Goal: Task Accomplishment & Management: Use online tool/utility

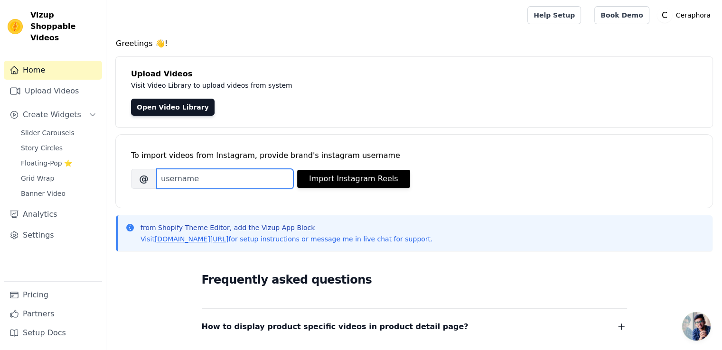
click at [225, 179] on input "Brand's Instagram Username" at bounding box center [225, 179] width 137 height 20
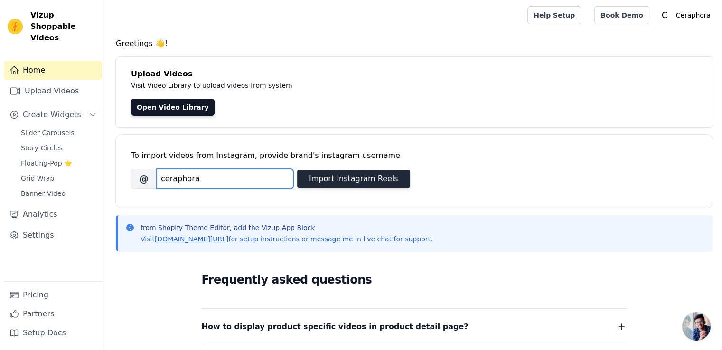
type input "ceraphora"
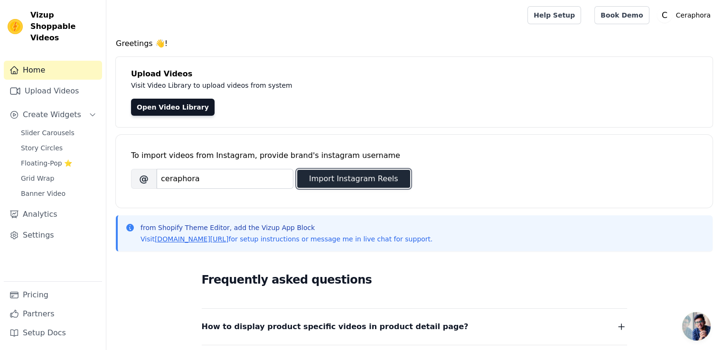
click at [323, 173] on button "Import Instagram Reels" at bounding box center [353, 179] width 113 height 18
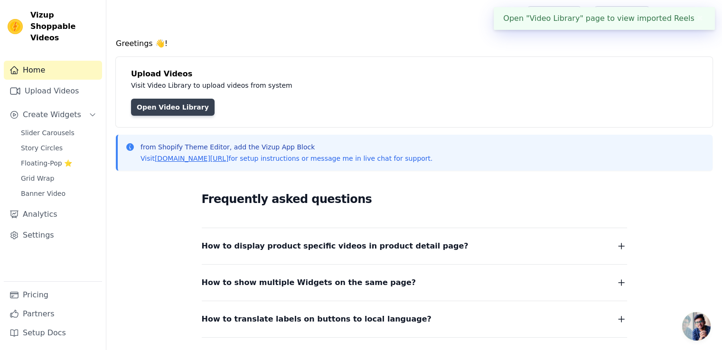
click at [197, 103] on link "Open Video Library" at bounding box center [173, 107] width 84 height 17
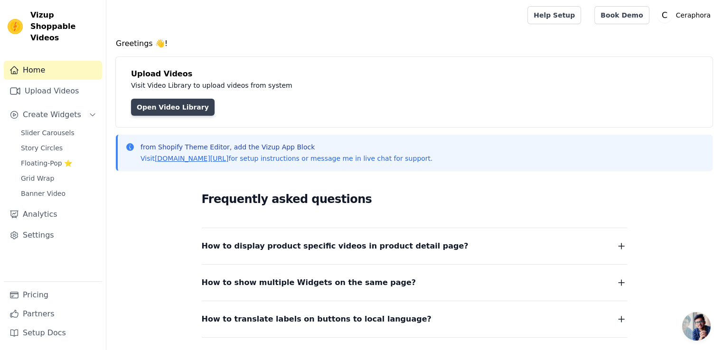
click at [173, 103] on link "Open Video Library" at bounding box center [173, 107] width 84 height 17
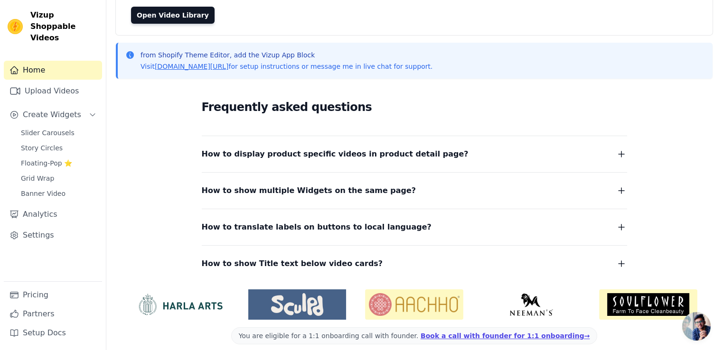
scroll to position [95, 0]
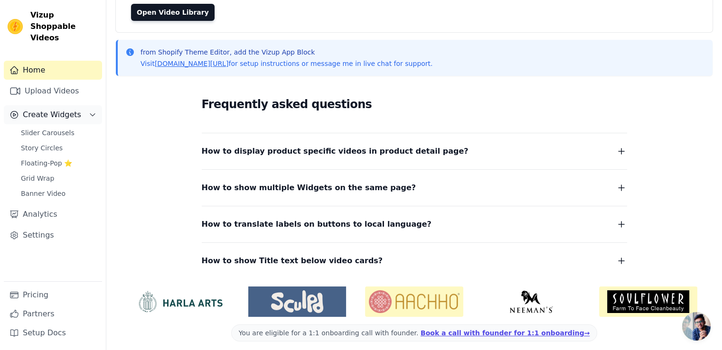
click at [49, 109] on span "Create Widgets" at bounding box center [52, 114] width 58 height 11
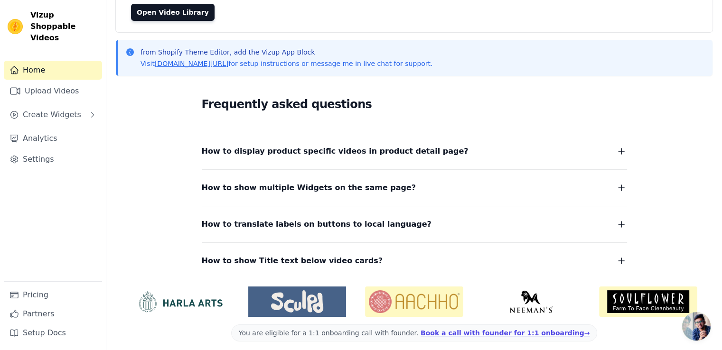
click at [78, 126] on div "Sidebar" at bounding box center [53, 126] width 98 height 1
click at [61, 109] on span "Create Widgets" at bounding box center [52, 114] width 58 height 11
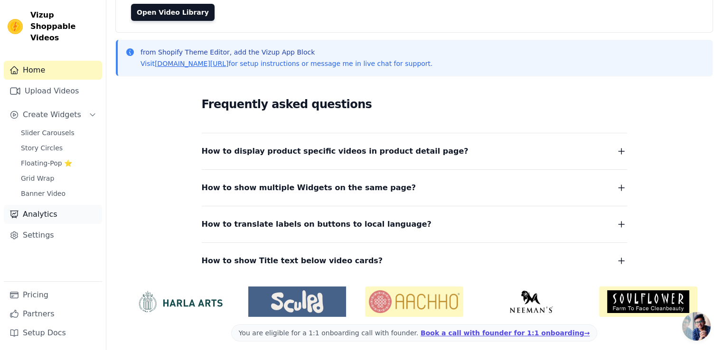
click at [49, 205] on link "Analytics" at bounding box center [53, 214] width 98 height 19
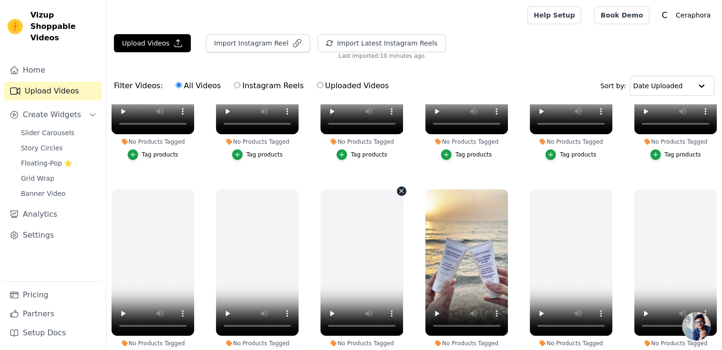
scroll to position [190, 0]
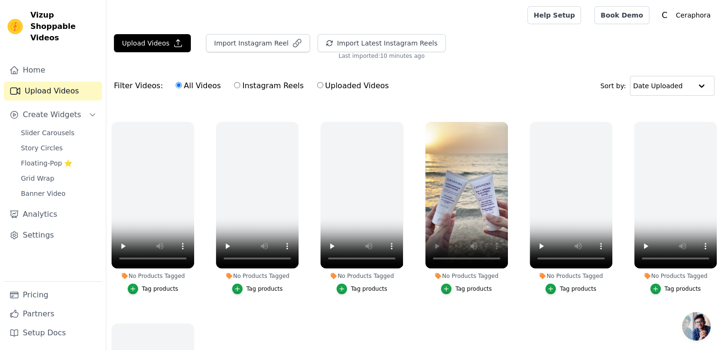
click at [452, 286] on button "Tag products" at bounding box center [466, 289] width 51 height 10
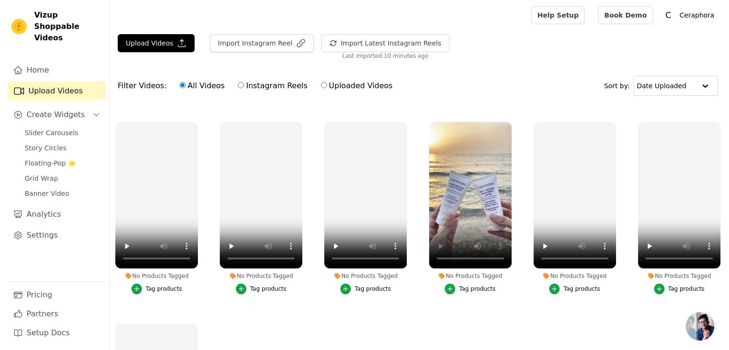
scroll to position [192, 0]
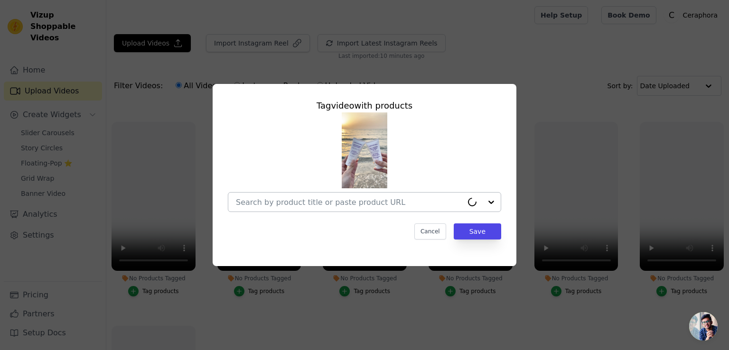
click at [404, 202] on input "No Products Tagged Tag video with products Cancel Save Tag products" at bounding box center [349, 202] width 227 height 9
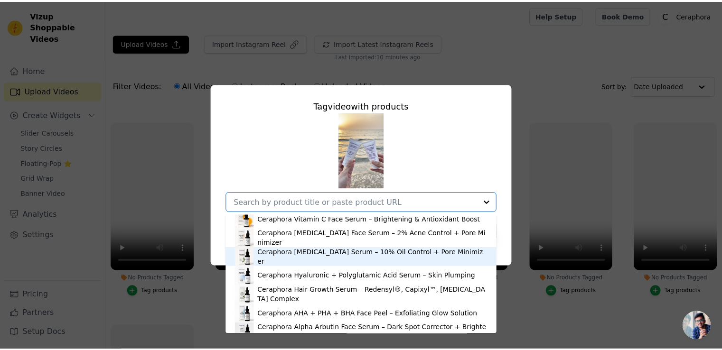
scroll to position [0, 0]
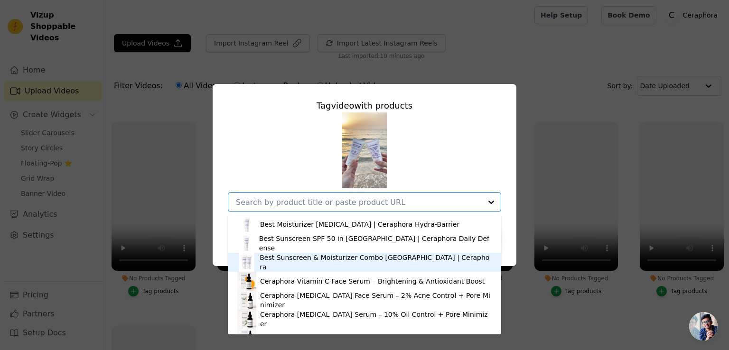
click at [309, 265] on div "Best Sunscreen & Moisturizer Combo [GEOGRAPHIC_DATA] | Ceraphora" at bounding box center [376, 262] width 232 height 19
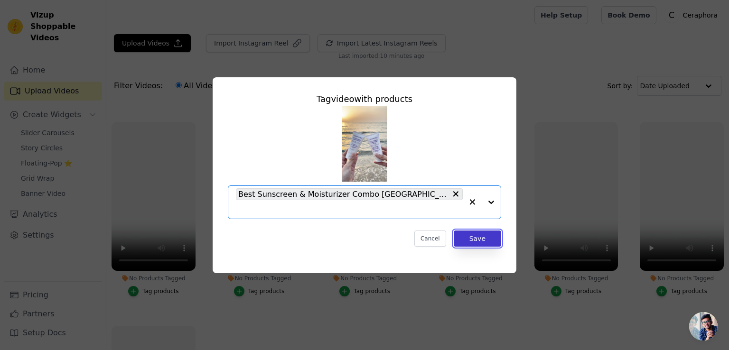
click at [475, 236] on button "Save" at bounding box center [477, 239] width 47 height 16
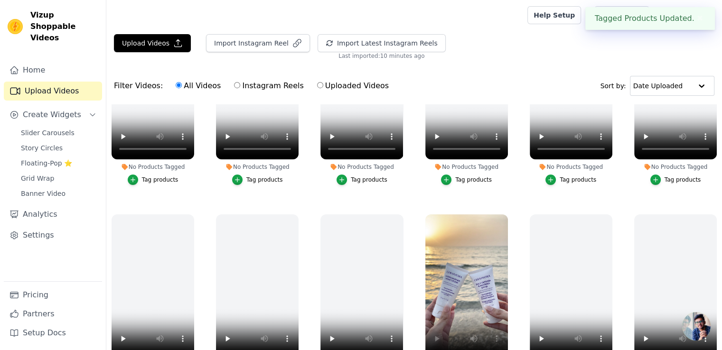
scroll to position [287, 0]
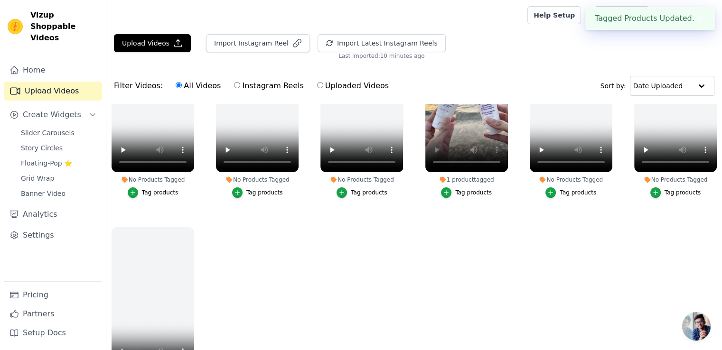
click at [467, 267] on ul "No Products Tagged Tag products No Products Tagged Tag products No Products Tag…" at bounding box center [413, 264] width 615 height 320
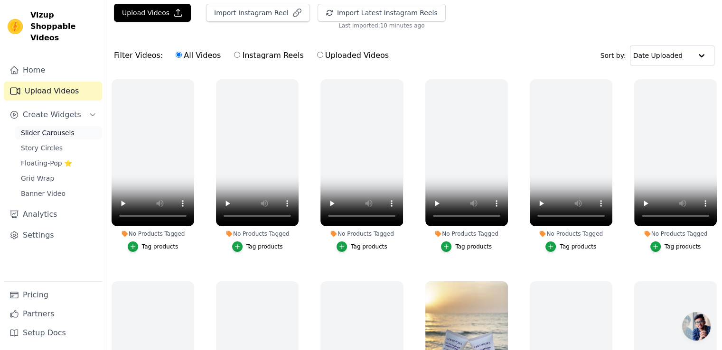
scroll to position [47, 0]
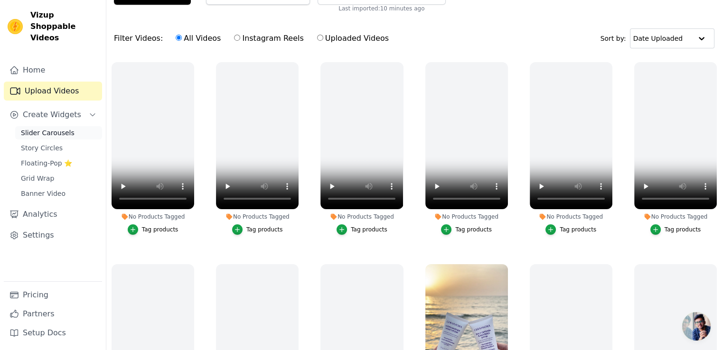
click at [55, 128] on span "Slider Carousels" at bounding box center [48, 132] width 54 height 9
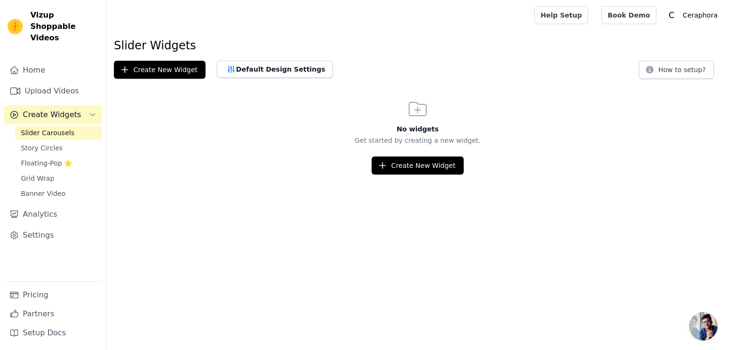
click at [429, 175] on html "Vizup Shoppable Videos Home Upload Videos Create Widgets Slider Carousels Story…" at bounding box center [364, 87] width 729 height 175
click at [37, 189] on span "Banner Video" at bounding box center [43, 193] width 45 height 9
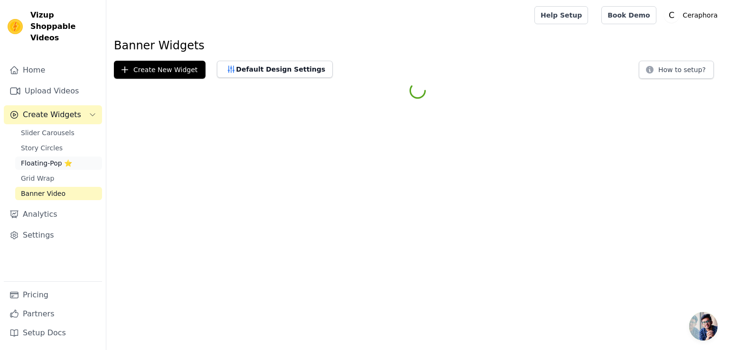
click at [41, 158] on span "Floating-Pop ⭐" at bounding box center [46, 162] width 51 height 9
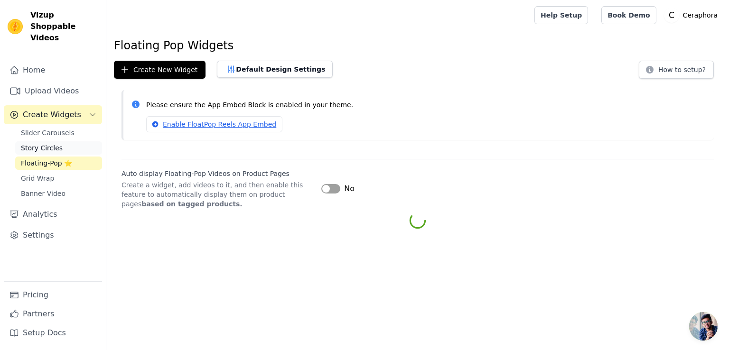
click at [39, 143] on span "Story Circles" at bounding box center [42, 147] width 42 height 9
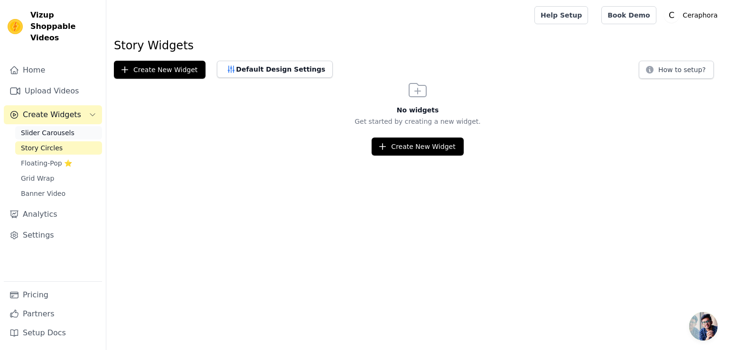
click at [43, 128] on span "Slider Carousels" at bounding box center [48, 132] width 54 height 9
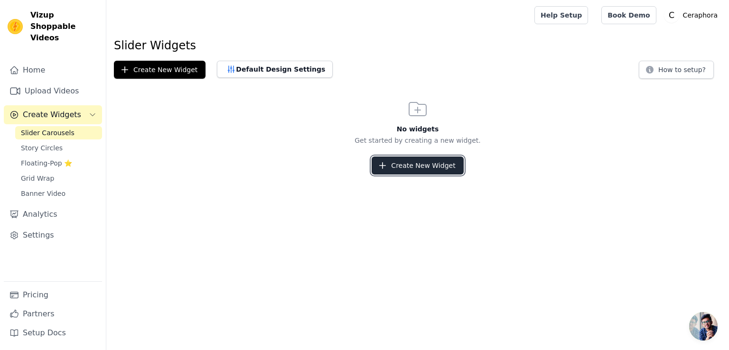
click at [412, 168] on button "Create New Widget" at bounding box center [417, 166] width 92 height 18
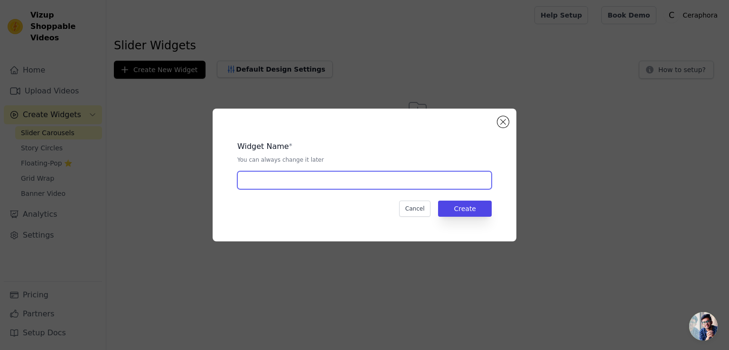
click at [346, 181] on input "text" at bounding box center [364, 180] width 254 height 18
type input "V"
type input "CER"
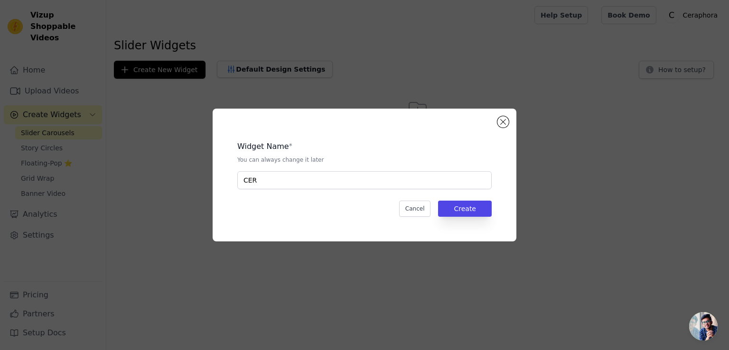
drag, startPoint x: 449, startPoint y: 192, endPoint x: 456, endPoint y: 194, distance: 6.9
click at [451, 194] on div "Widget Name * You can always change it later CER Cancel Create" at bounding box center [364, 175] width 273 height 102
drag, startPoint x: 456, startPoint y: 194, endPoint x: 483, endPoint y: 230, distance: 45.0
click at [464, 211] on div "Widget Name * You can always change it later CER Cancel Create" at bounding box center [364, 175] width 273 height 102
click at [483, 230] on div "Widget Name * You can always change it later CER Cancel Create" at bounding box center [365, 175] width 304 height 133
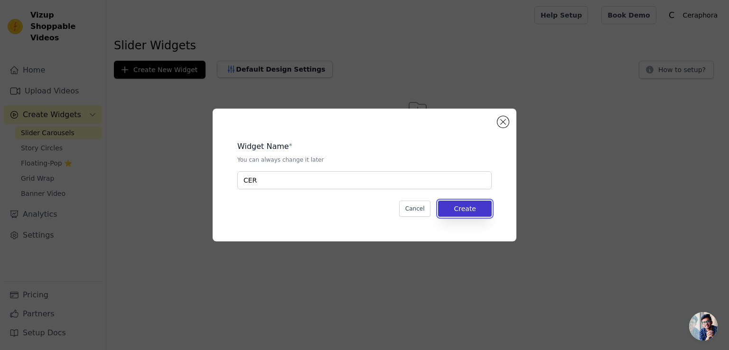
click at [478, 209] on button "Create" at bounding box center [465, 209] width 54 height 16
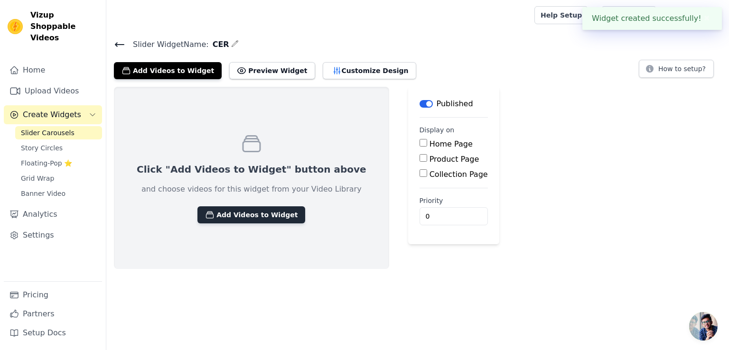
click at [217, 218] on button "Add Videos to Widget" at bounding box center [251, 214] width 108 height 17
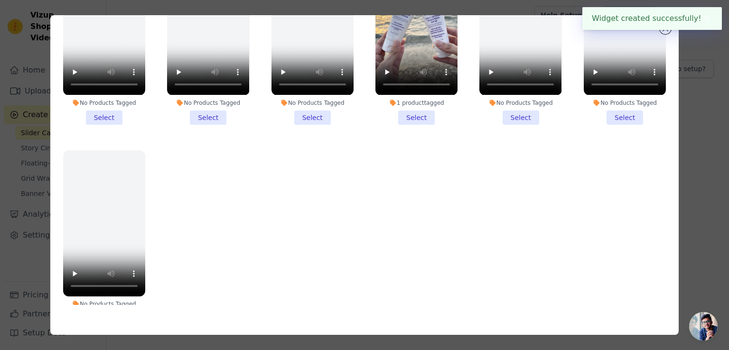
scroll to position [184, 0]
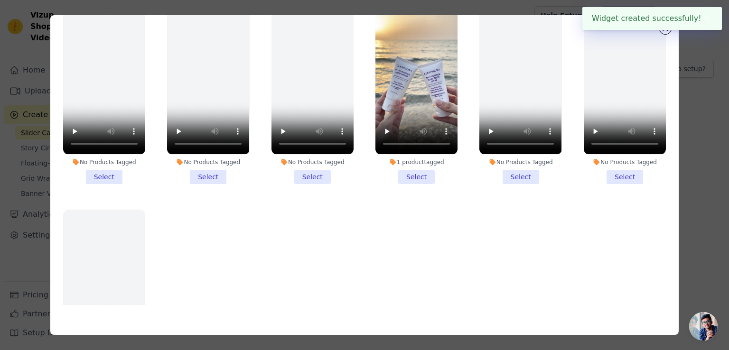
click at [406, 169] on li "1 product tagged Select" at bounding box center [416, 96] width 82 height 176
click at [0, 0] on input "1 product tagged Select" at bounding box center [0, 0] width 0 height 0
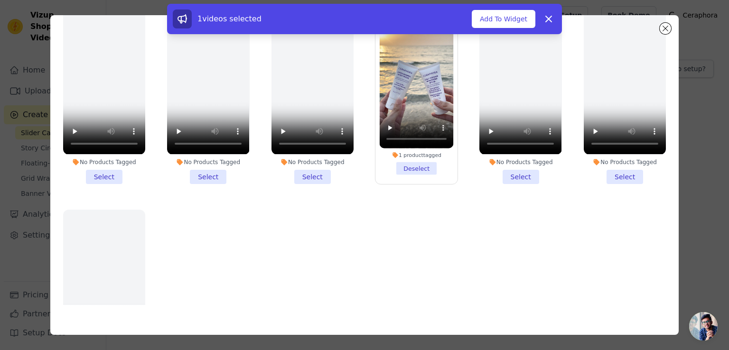
click at [324, 169] on li "No Products Tagged Select" at bounding box center [312, 96] width 82 height 176
click at [0, 0] on input "No Products Tagged Select" at bounding box center [0, 0] width 0 height 0
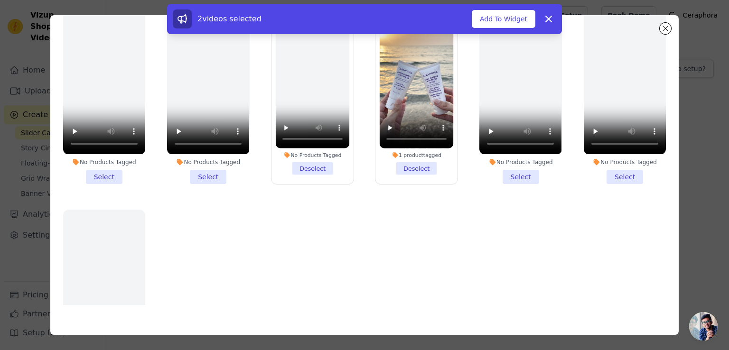
click at [320, 170] on label "No Products Tagged Deselect" at bounding box center [312, 96] width 83 height 176
click at [0, 0] on input "No Products Tagged Deselect" at bounding box center [0, 0] width 0 height 0
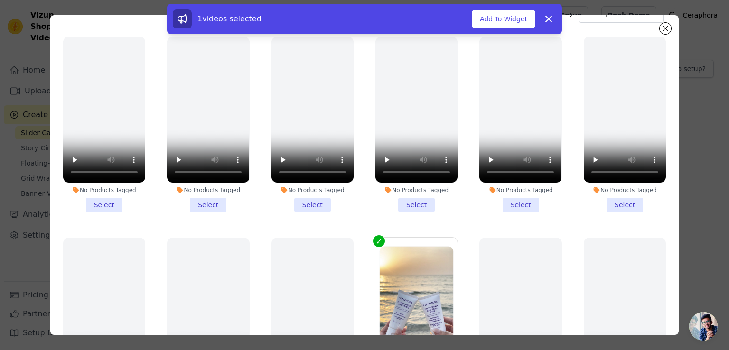
scroll to position [0, 0]
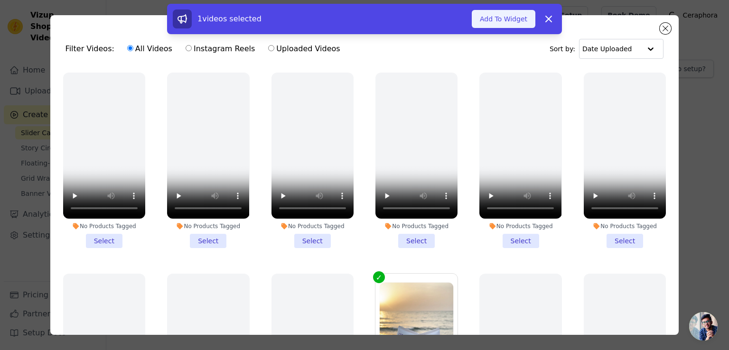
click at [512, 23] on button "Add To Widget" at bounding box center [504, 19] width 64 height 18
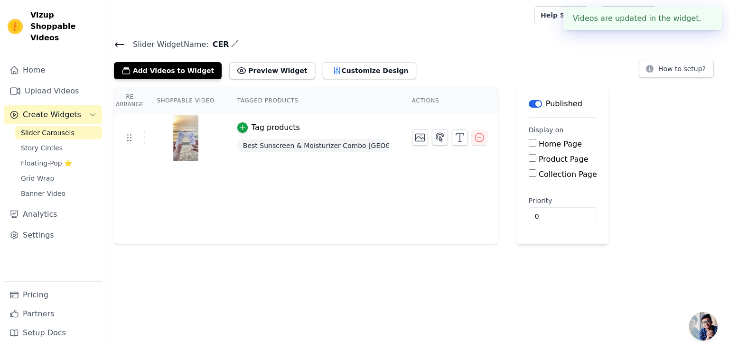
click at [529, 146] on input "Home Page" at bounding box center [533, 143] width 8 height 8
checkbox input "true"
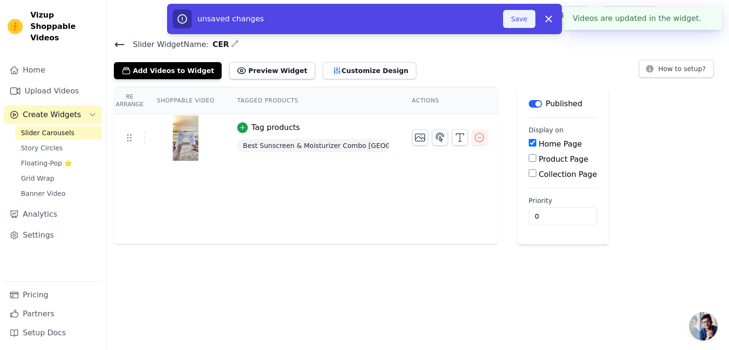
click at [522, 19] on button "Save" at bounding box center [519, 19] width 32 height 18
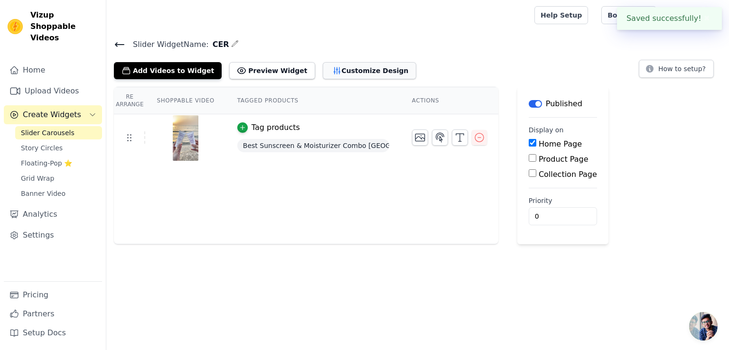
click at [348, 70] on button "Customize Design" at bounding box center [369, 70] width 93 height 17
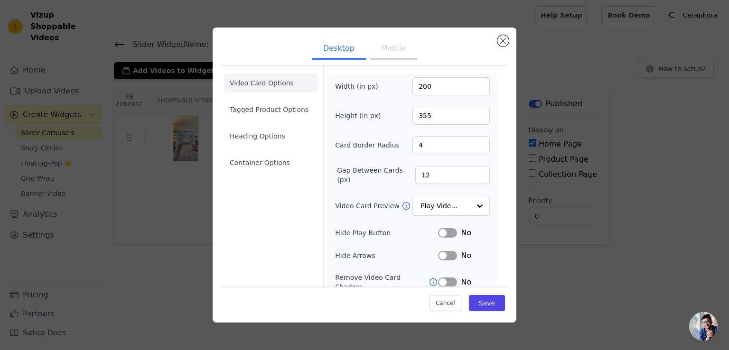
click at [413, 54] on ul "Desktop Mobile" at bounding box center [364, 49] width 288 height 28
click at [391, 48] on button "Mobile" at bounding box center [393, 49] width 47 height 21
click at [269, 36] on ul "Desktop Mobile" at bounding box center [364, 49] width 288 height 28
drag, startPoint x: 291, startPoint y: 41, endPoint x: 328, endPoint y: 43, distance: 36.6
click at [293, 42] on ul "Desktop Mobile" at bounding box center [364, 49] width 288 height 28
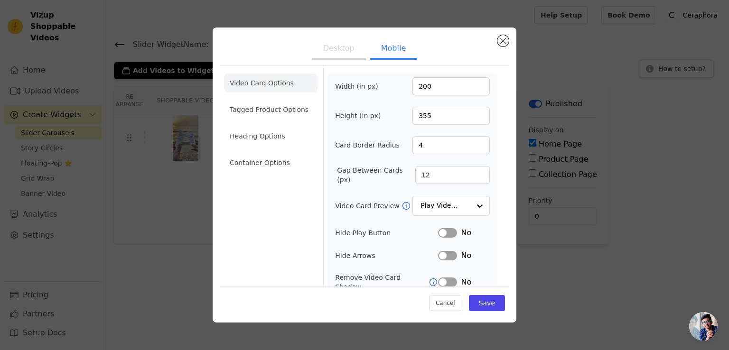
click at [341, 45] on button "Desktop" at bounding box center [339, 49] width 54 height 21
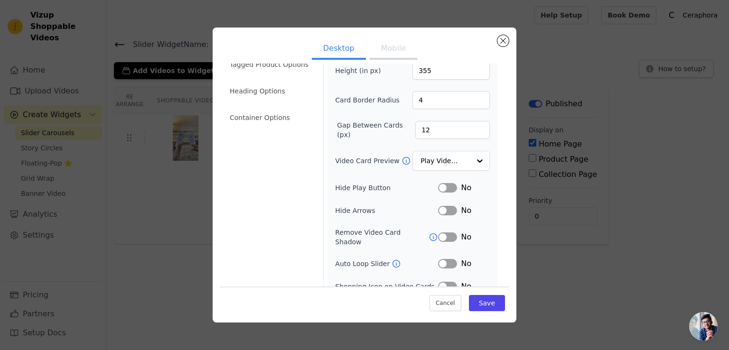
scroll to position [71, 0]
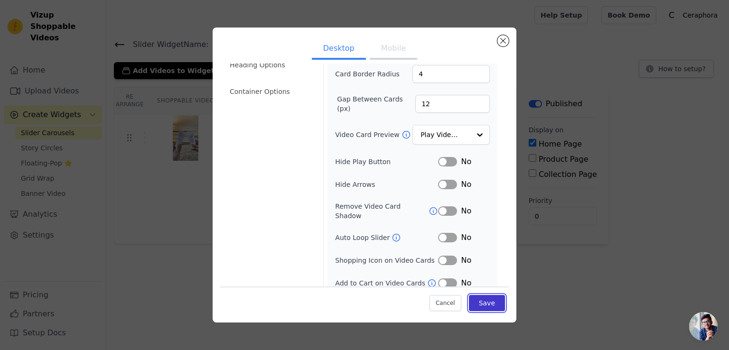
click at [485, 300] on button "Save" at bounding box center [487, 303] width 36 height 16
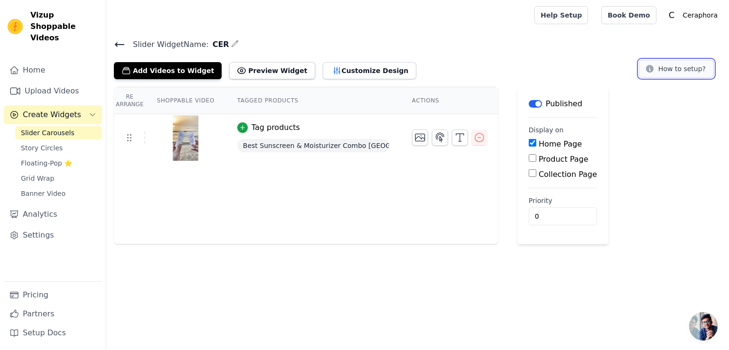
click at [676, 76] on button "How to setup?" at bounding box center [676, 69] width 75 height 18
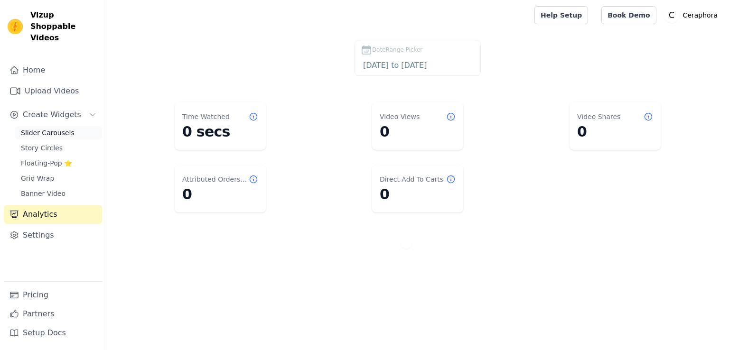
click at [46, 128] on span "Slider Carousels" at bounding box center [48, 132] width 54 height 9
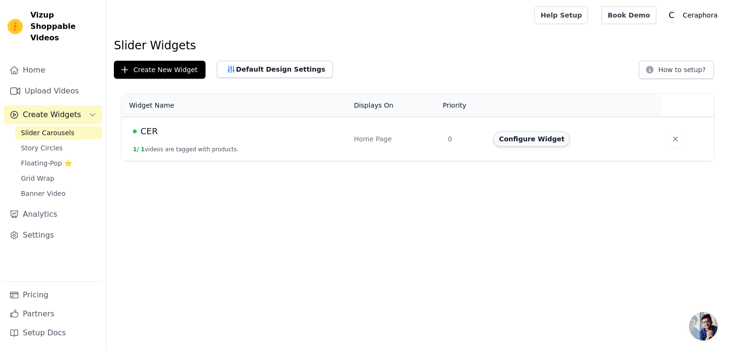
click at [511, 137] on button "Configure Widget" at bounding box center [531, 138] width 77 height 15
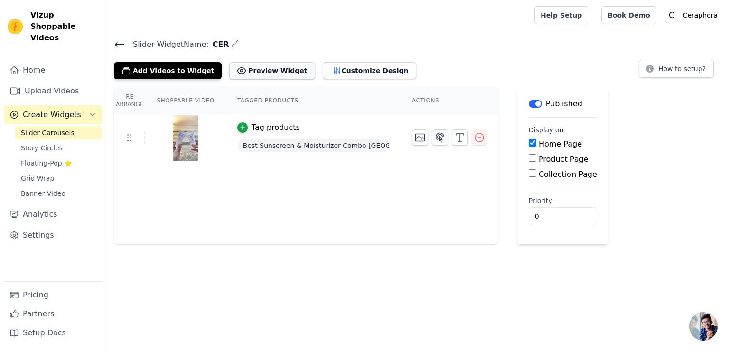
click at [237, 74] on button "Preview Widget" at bounding box center [271, 70] width 85 height 17
click at [124, 132] on icon at bounding box center [128, 137] width 11 height 11
click at [130, 138] on icon at bounding box center [128, 137] width 11 height 11
click at [324, 73] on button "Customize Design" at bounding box center [369, 70] width 93 height 17
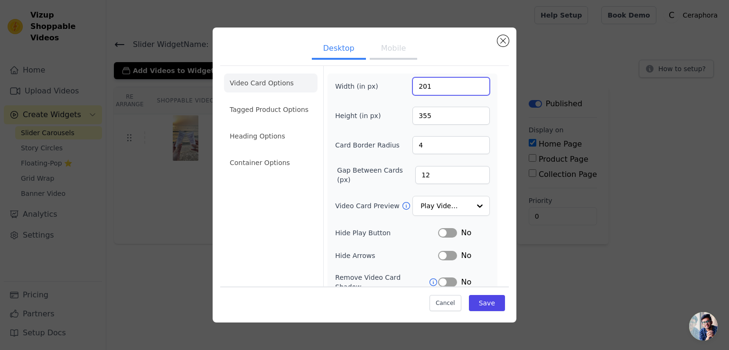
click at [471, 82] on input "201" at bounding box center [450, 86] width 77 height 18
click at [471, 82] on input "202" at bounding box center [450, 86] width 77 height 18
click at [471, 82] on input "203" at bounding box center [450, 86] width 77 height 18
click at [471, 82] on input "204" at bounding box center [450, 86] width 77 height 18
click at [471, 82] on input "205" at bounding box center [450, 86] width 77 height 18
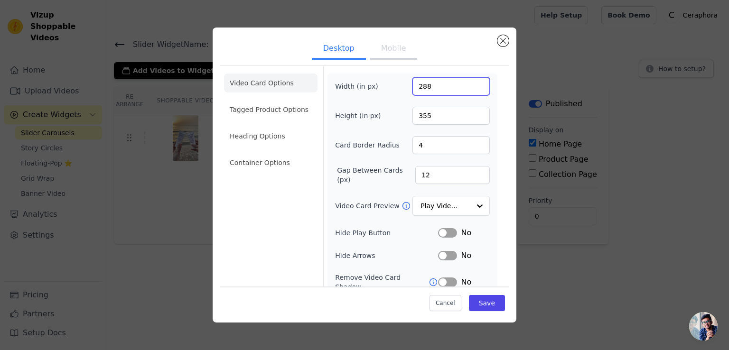
click at [471, 82] on input "288" at bounding box center [450, 86] width 77 height 18
click at [471, 82] on input "289" at bounding box center [450, 86] width 77 height 18
click at [471, 82] on input "290" at bounding box center [450, 86] width 77 height 18
click at [471, 82] on input "291" at bounding box center [450, 86] width 77 height 18
click at [471, 82] on input "292" at bounding box center [450, 86] width 77 height 18
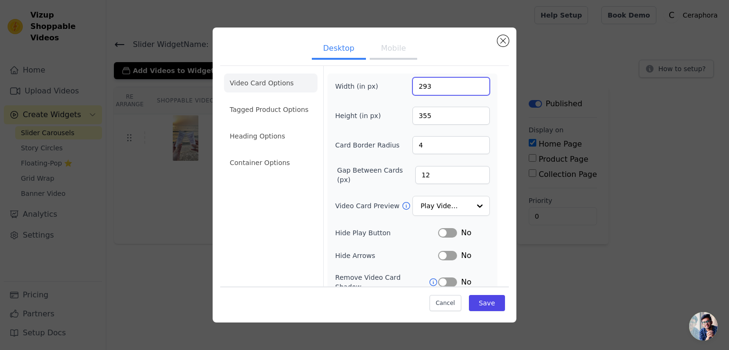
click at [471, 82] on input "293" at bounding box center [450, 86] width 77 height 18
click at [471, 82] on input "294" at bounding box center [450, 86] width 77 height 18
click at [471, 82] on input "295" at bounding box center [450, 86] width 77 height 18
click at [471, 82] on input "296" at bounding box center [450, 86] width 77 height 18
click at [471, 82] on input "297" at bounding box center [450, 86] width 77 height 18
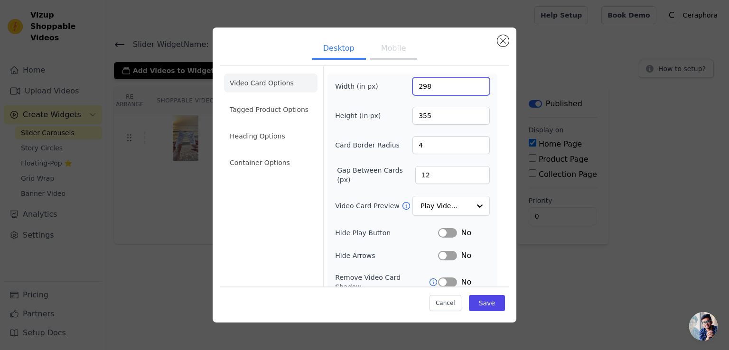
click at [471, 82] on input "298" at bounding box center [450, 86] width 77 height 18
click at [471, 82] on input "299" at bounding box center [450, 86] width 77 height 18
type input "300"
click at [471, 82] on input "300" at bounding box center [450, 86] width 77 height 18
click at [471, 111] on input "419" at bounding box center [450, 116] width 77 height 18
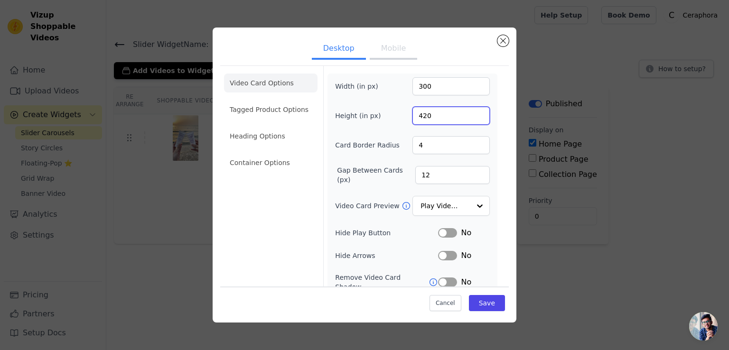
type input "420"
click at [471, 111] on input "420" at bounding box center [450, 116] width 77 height 18
click at [483, 305] on button "Save" at bounding box center [487, 303] width 36 height 16
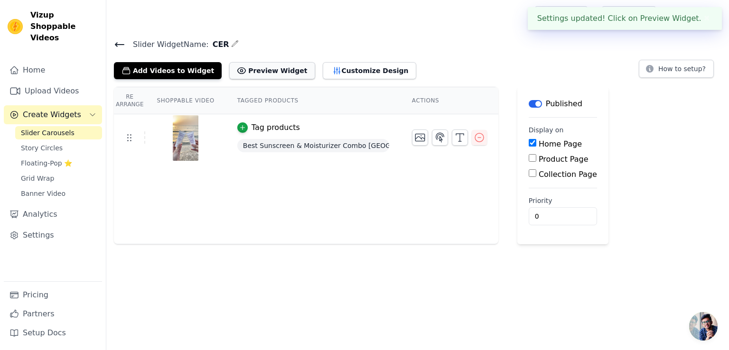
click at [261, 76] on button "Preview Widget" at bounding box center [271, 70] width 85 height 17
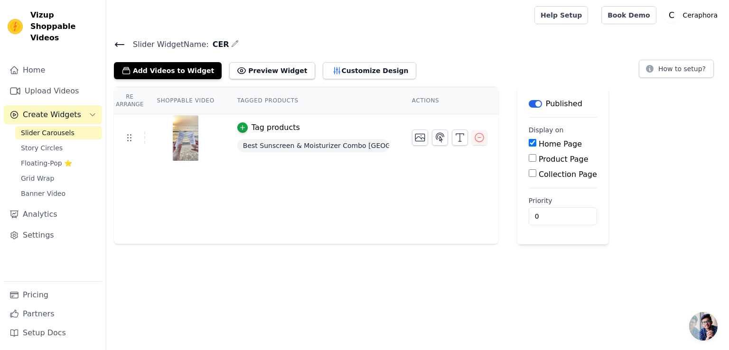
click at [343, 145] on span "Best Sunscreen & Moisturizer Combo [GEOGRAPHIC_DATA] | Ceraphora" at bounding box center [313, 145] width 152 height 13
click at [284, 127] on div "Tag products" at bounding box center [275, 127] width 48 height 11
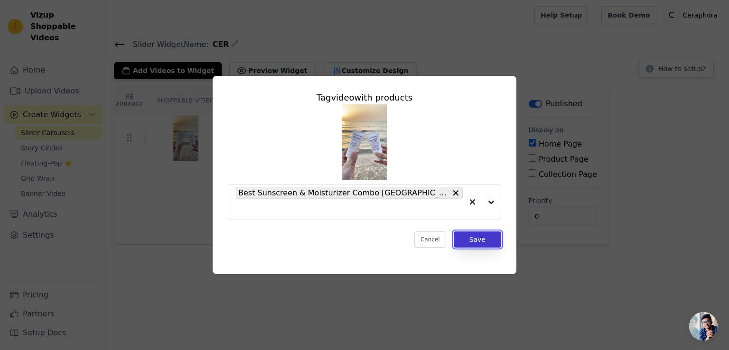
click at [458, 233] on button "Save" at bounding box center [477, 240] width 47 height 16
click at [471, 235] on button "Save" at bounding box center [477, 240] width 47 height 16
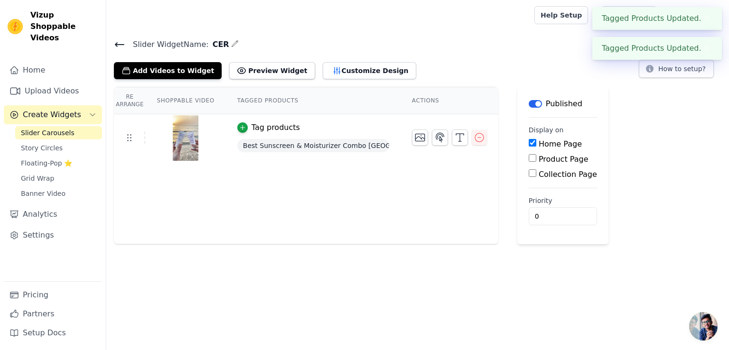
click at [702, 46] on button "✖" at bounding box center [706, 48] width 11 height 11
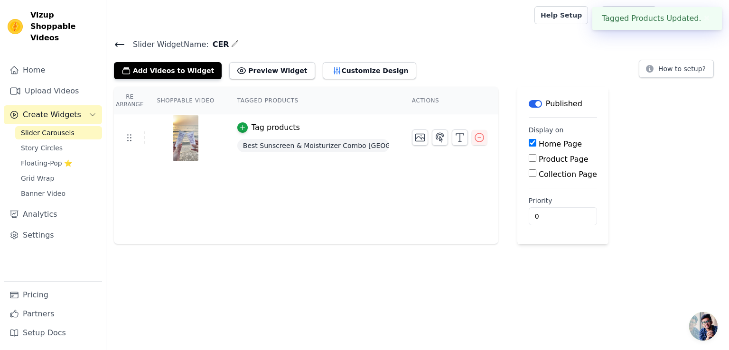
click at [694, 19] on div "Tagged Products Updated. ✖" at bounding box center [657, 18] width 130 height 23
click at [576, 16] on link "Help Setup" at bounding box center [561, 15] width 54 height 18
click at [671, 73] on button "How to setup?" at bounding box center [676, 69] width 75 height 18
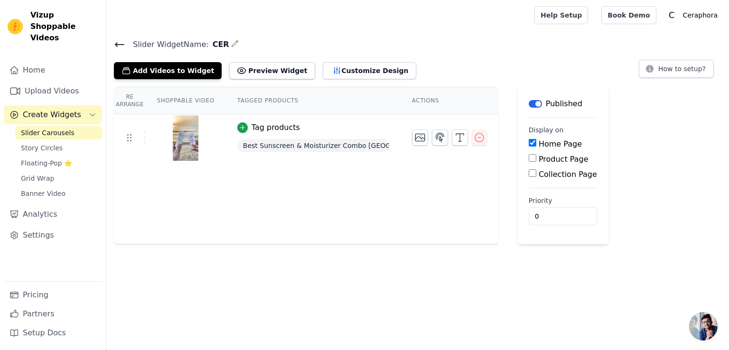
click at [710, 329] on span "Open chat" at bounding box center [703, 326] width 28 height 28
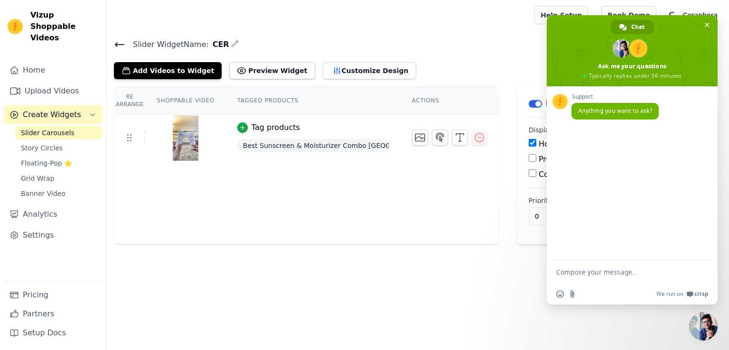
click at [589, 276] on textarea "Compose your message..." at bounding box center [622, 272] width 133 height 24
type textarea "Widget is not shopwinhg ion theme\"
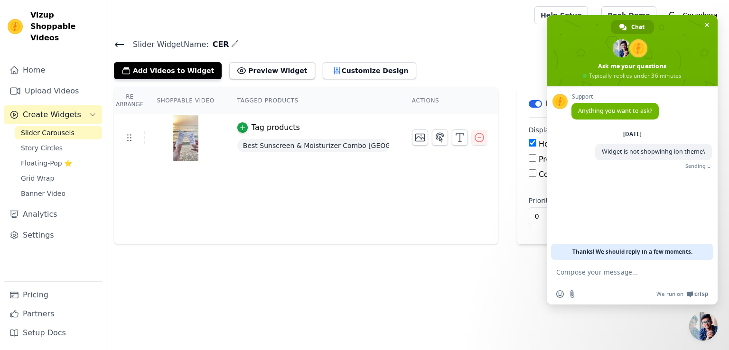
click at [657, 244] on html "Vizup Shoppable Videos Home Upload Videos Create Widgets Slider Carousels Story…" at bounding box center [364, 122] width 729 height 244
click at [710, 23] on span "Close chat" at bounding box center [707, 25] width 10 height 10
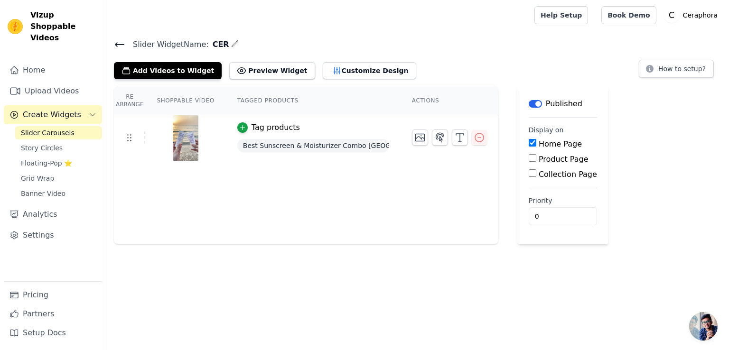
click at [702, 323] on span "Open chat" at bounding box center [703, 326] width 28 height 28
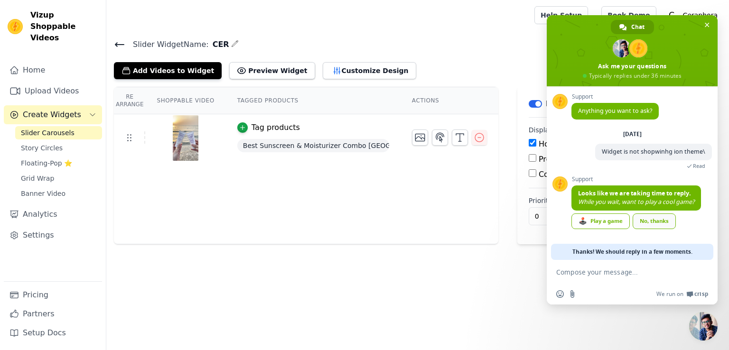
click at [641, 223] on link "No, thanks" at bounding box center [653, 221] width 43 height 16
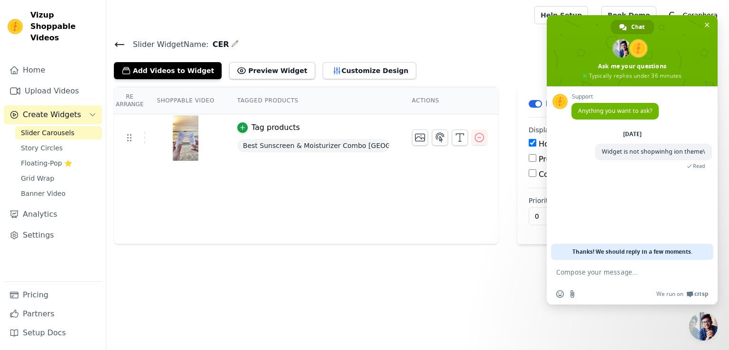
drag, startPoint x: 696, startPoint y: 317, endPoint x: 705, endPoint y: 324, distance: 10.5
click at [697, 320] on span "Close chat" at bounding box center [703, 326] width 28 height 28
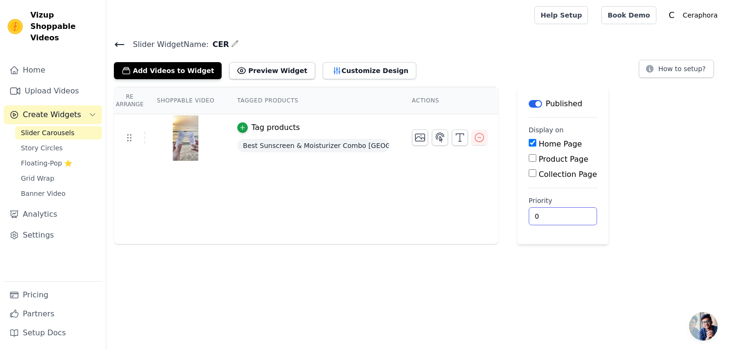
click at [700, 244] on html "Vizup Shoppable Videos Home Upload Videos Create Widgets Slider Carousels Story…" at bounding box center [364, 122] width 729 height 244
click at [699, 332] on span "Open chat" at bounding box center [703, 326] width 28 height 28
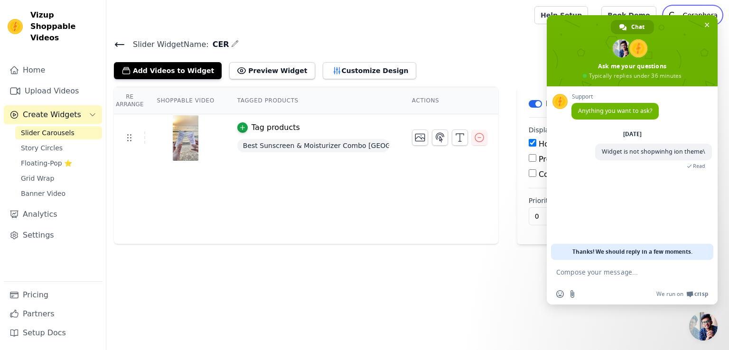
click at [710, 13] on p "Ceraphora" at bounding box center [700, 15] width 42 height 17
click at [704, 27] on span "Close chat" at bounding box center [707, 25] width 10 height 10
